Goal: Task Accomplishment & Management: Complete application form

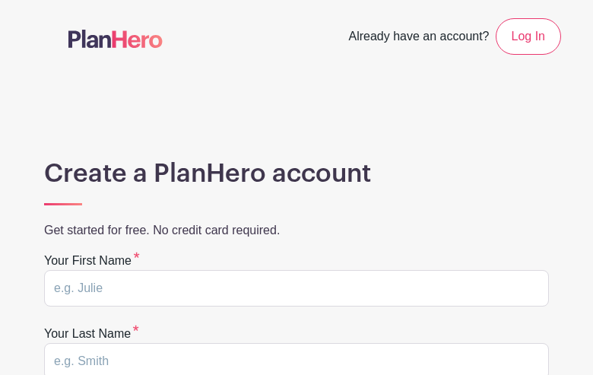
type input "iyCHXbvfWO"
type input "sFUpgBus"
type input "chrisjolibois@yahoo.com"
